Goal: Find specific page/section: Find specific page/section

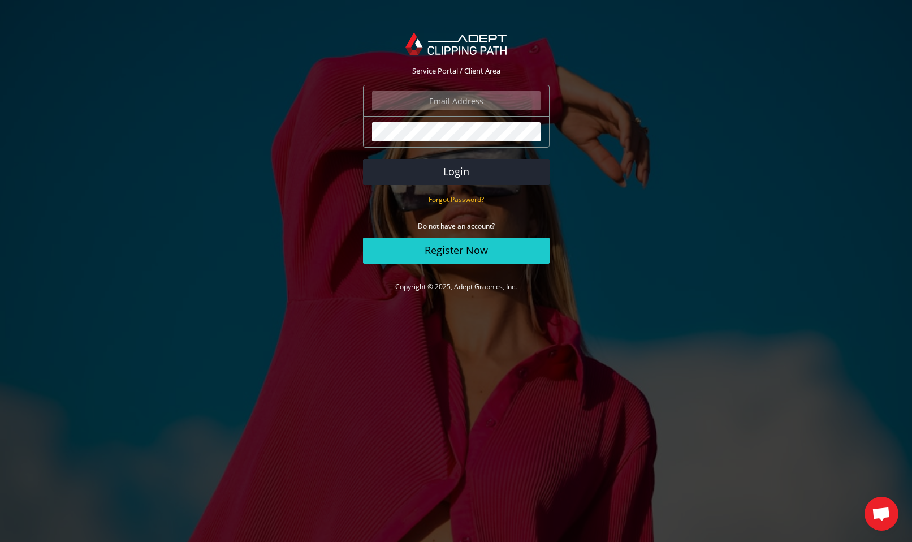
click at [496, 99] on input "email" at bounding box center [456, 100] width 169 height 19
type input "[EMAIL_ADDRESS][DOMAIN_NAME]"
click at [437, 175] on button "Login" at bounding box center [456, 172] width 187 height 26
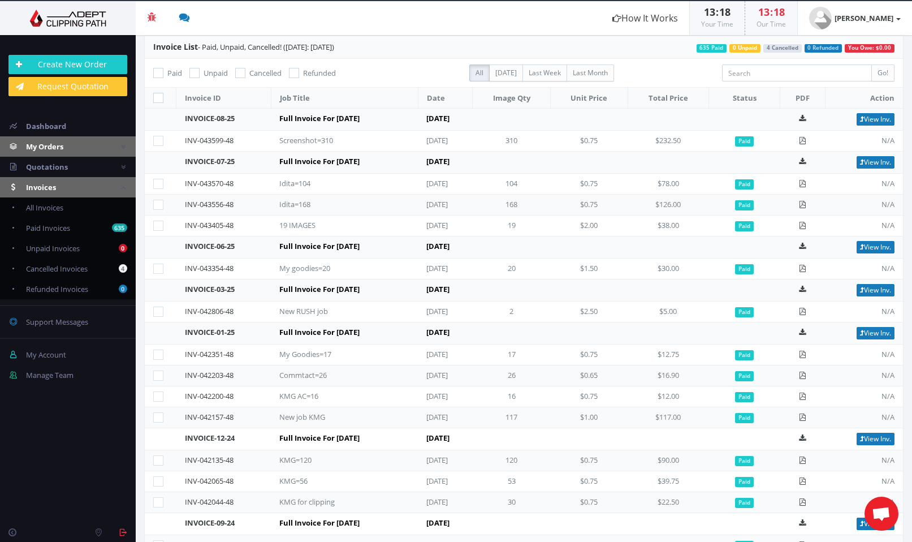
click at [63, 149] on span "My Orders" at bounding box center [44, 146] width 37 height 10
